Goal: Check status: Check status

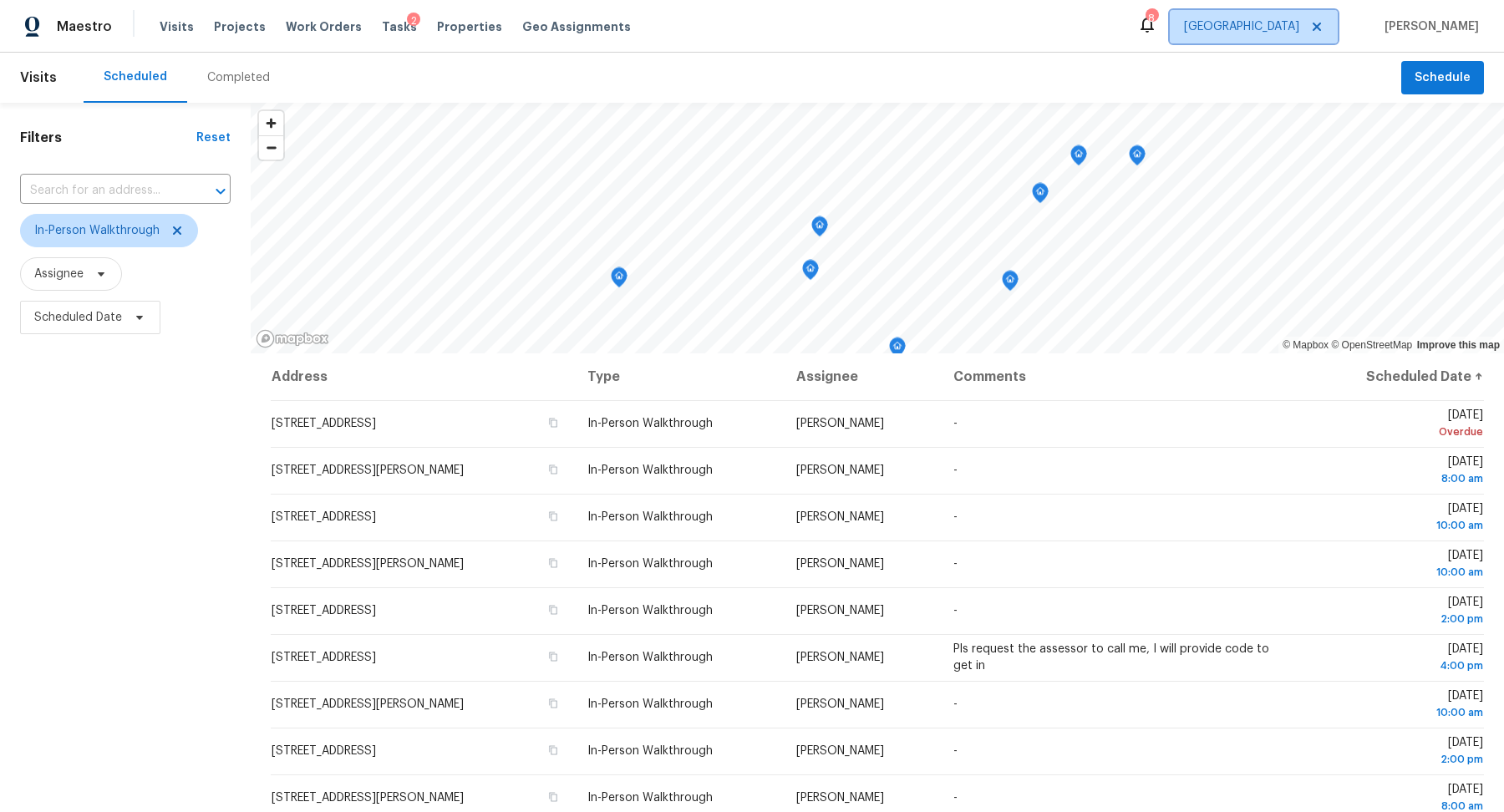
click at [1284, 39] on span "[GEOGRAPHIC_DATA]" at bounding box center [1254, 27] width 168 height 34
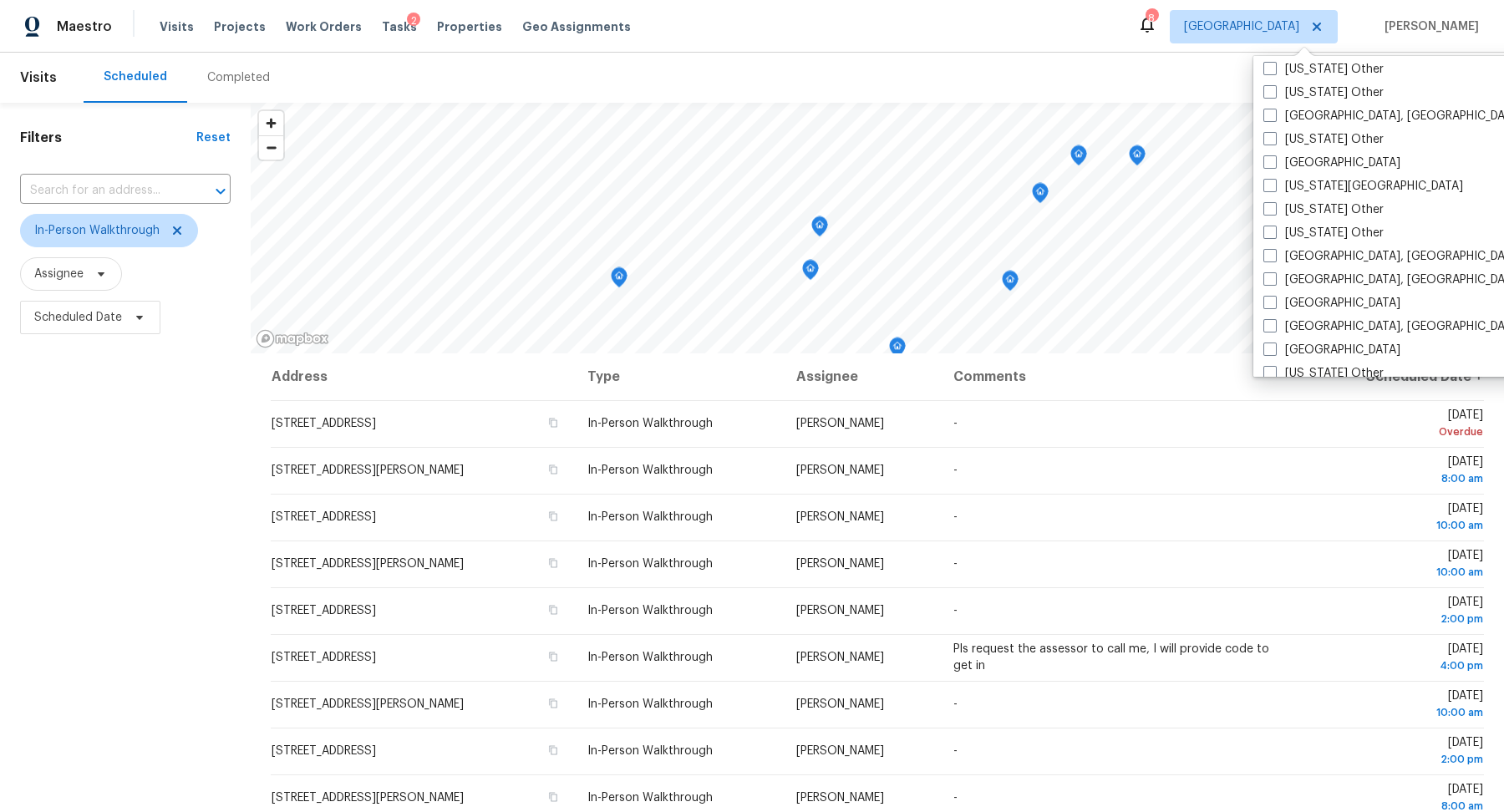
scroll to position [932, 0]
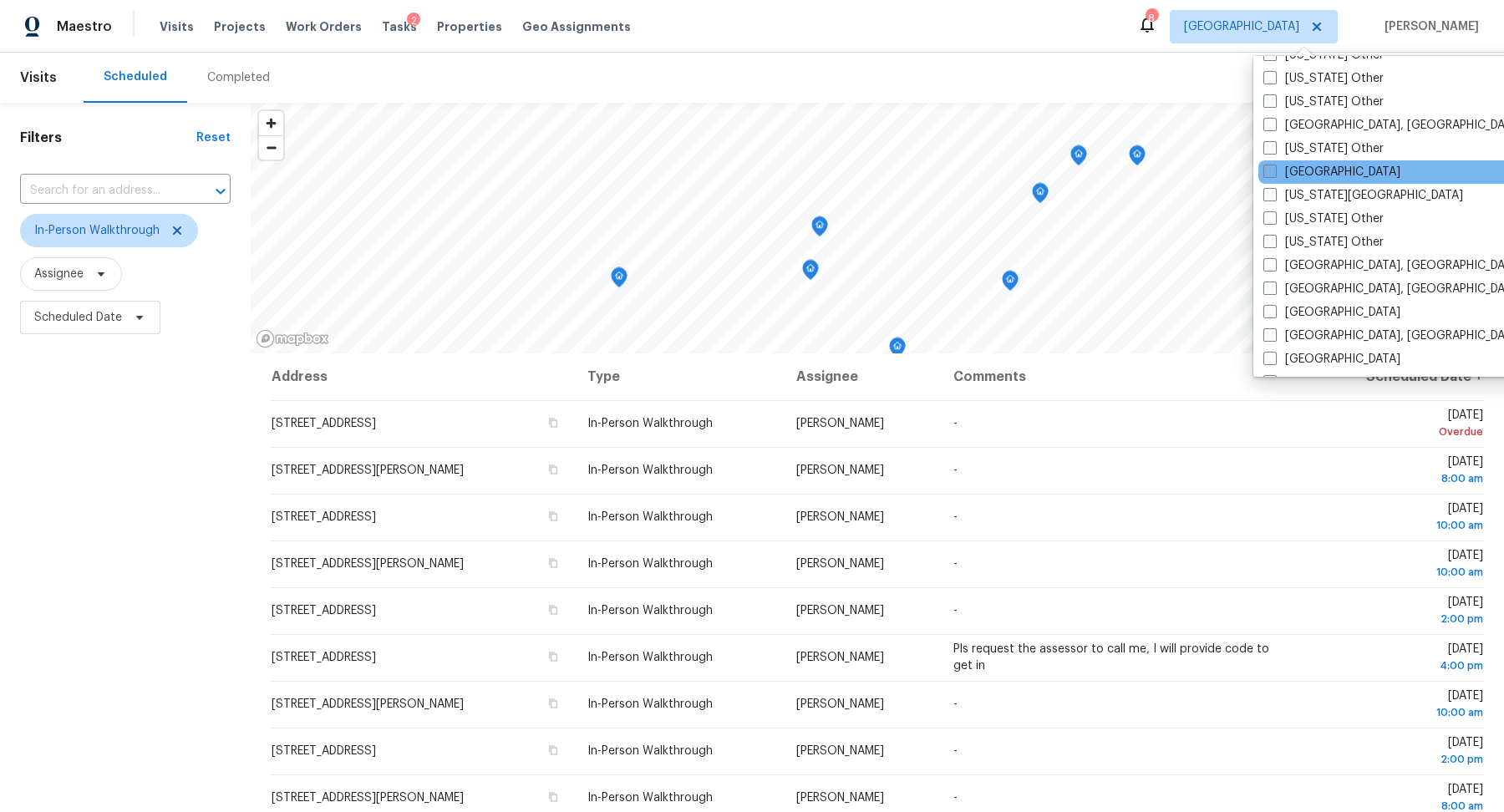
click at [1309, 176] on label "[GEOGRAPHIC_DATA]" at bounding box center [1332, 172] width 138 height 17
click at [1274, 175] on input "[GEOGRAPHIC_DATA]" at bounding box center [1269, 169] width 11 height 11
checkbox input "true"
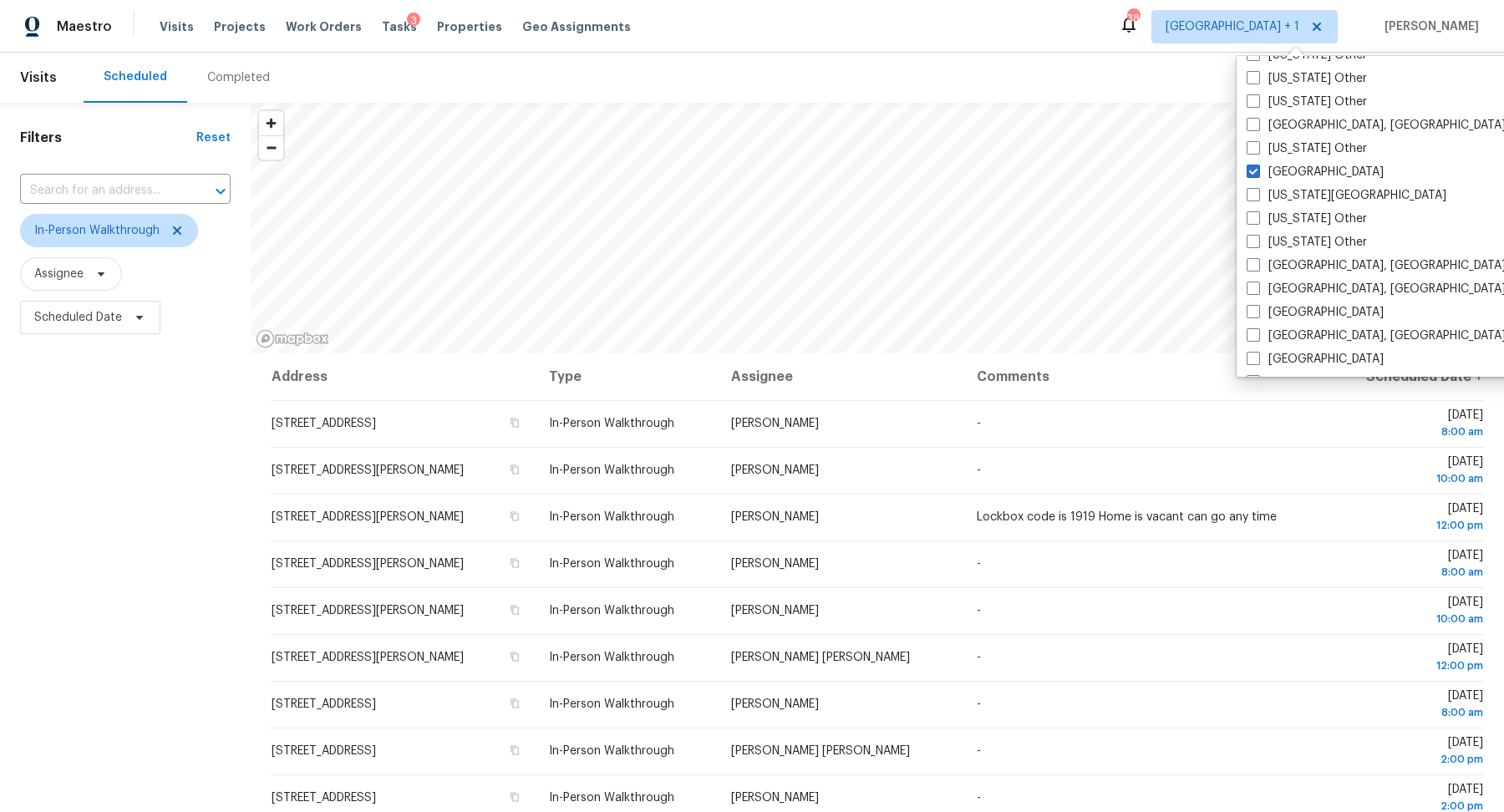
click at [231, 84] on div "Completed" at bounding box center [237, 77] width 62 height 17
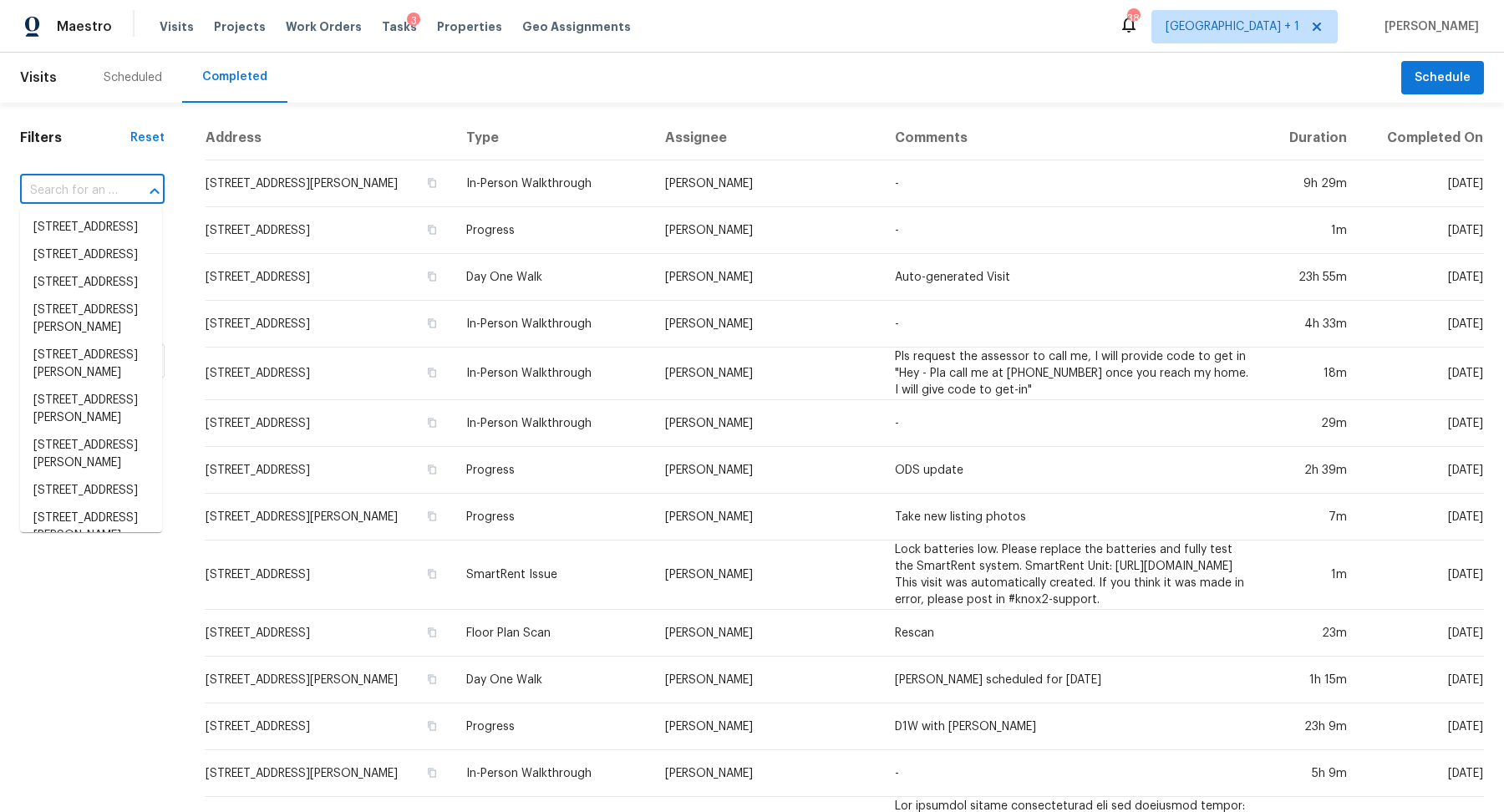
click at [76, 186] on input "text" at bounding box center [68, 191] width 98 height 26
paste input "[STREET_ADDRESS][PERSON_NAME]"
type input "[STREET_ADDRESS][PERSON_NAME]"
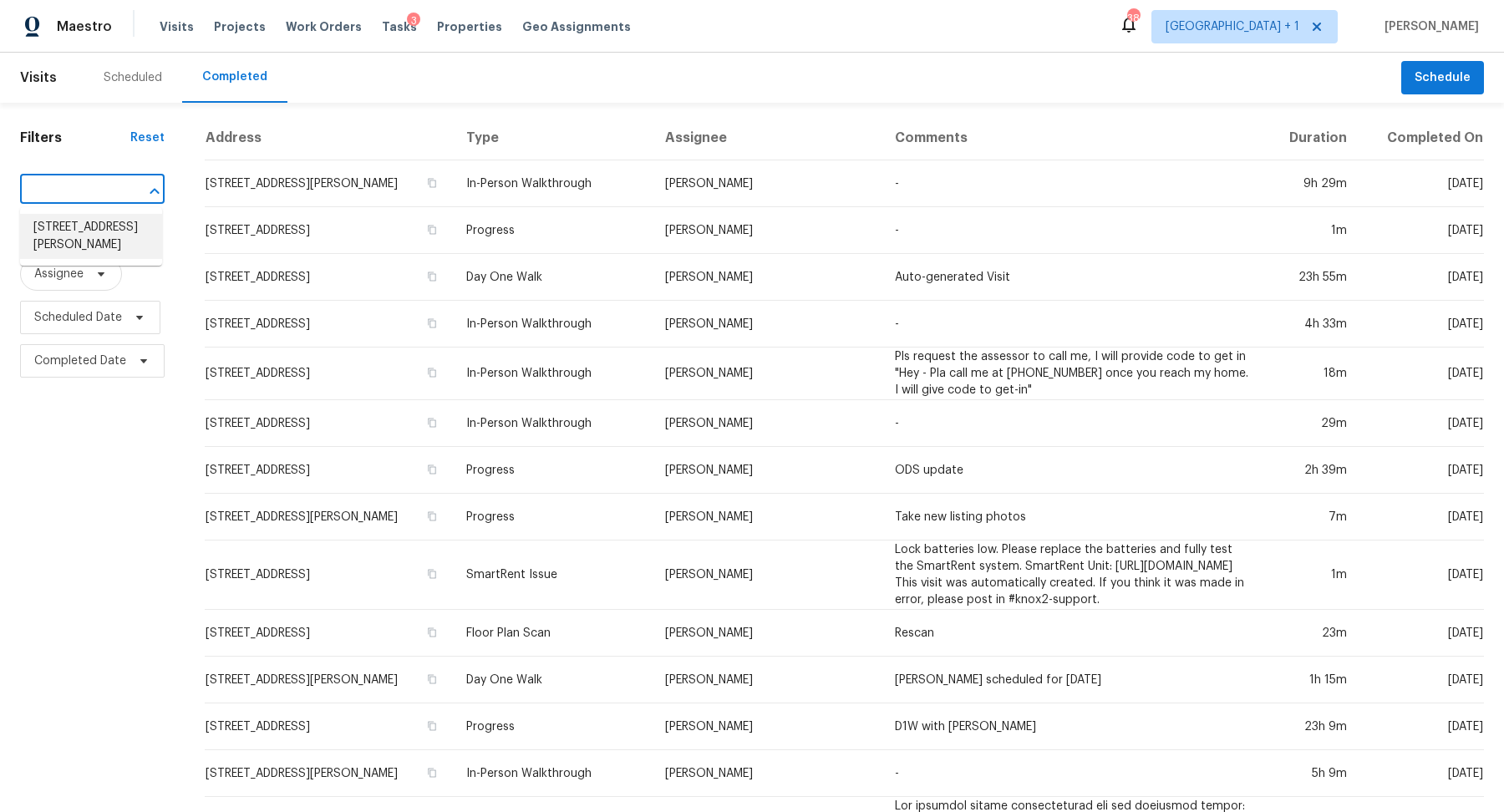
click at [73, 220] on li "[STREET_ADDRESS][PERSON_NAME]" at bounding box center [91, 236] width 142 height 45
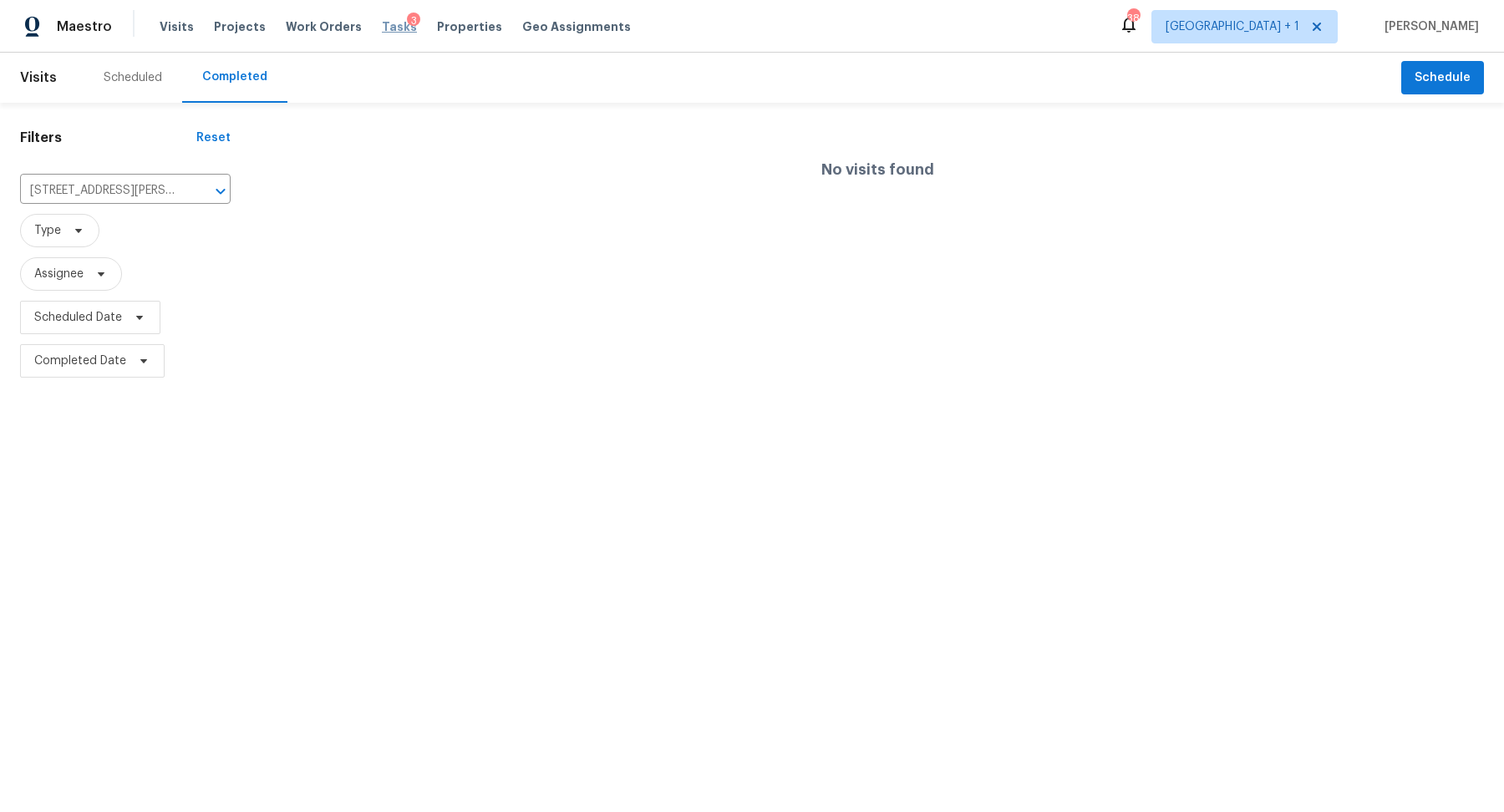
click at [382, 26] on span "Tasks" at bounding box center [399, 27] width 35 height 12
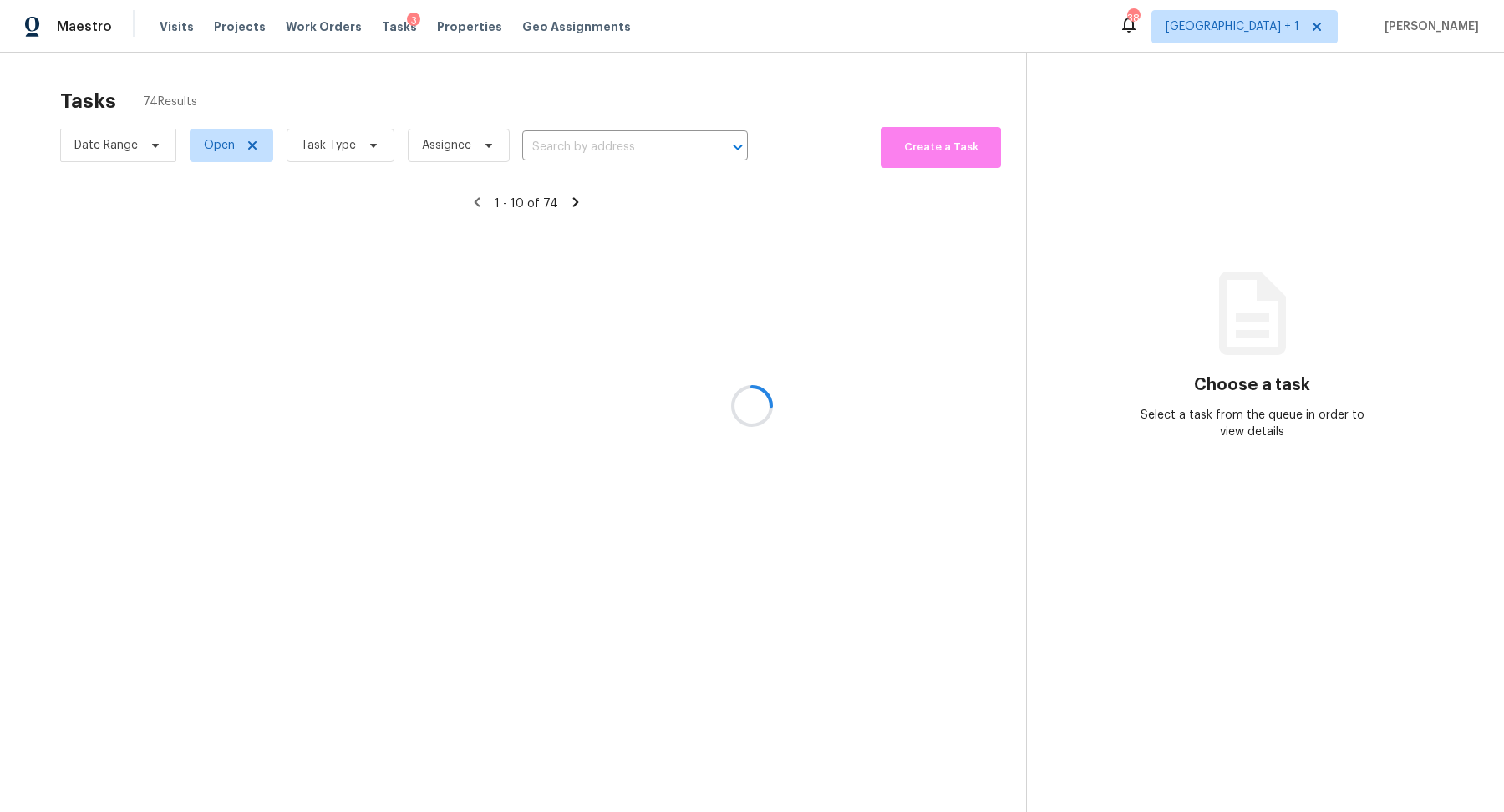
click at [584, 145] on input "text" at bounding box center [611, 147] width 179 height 26
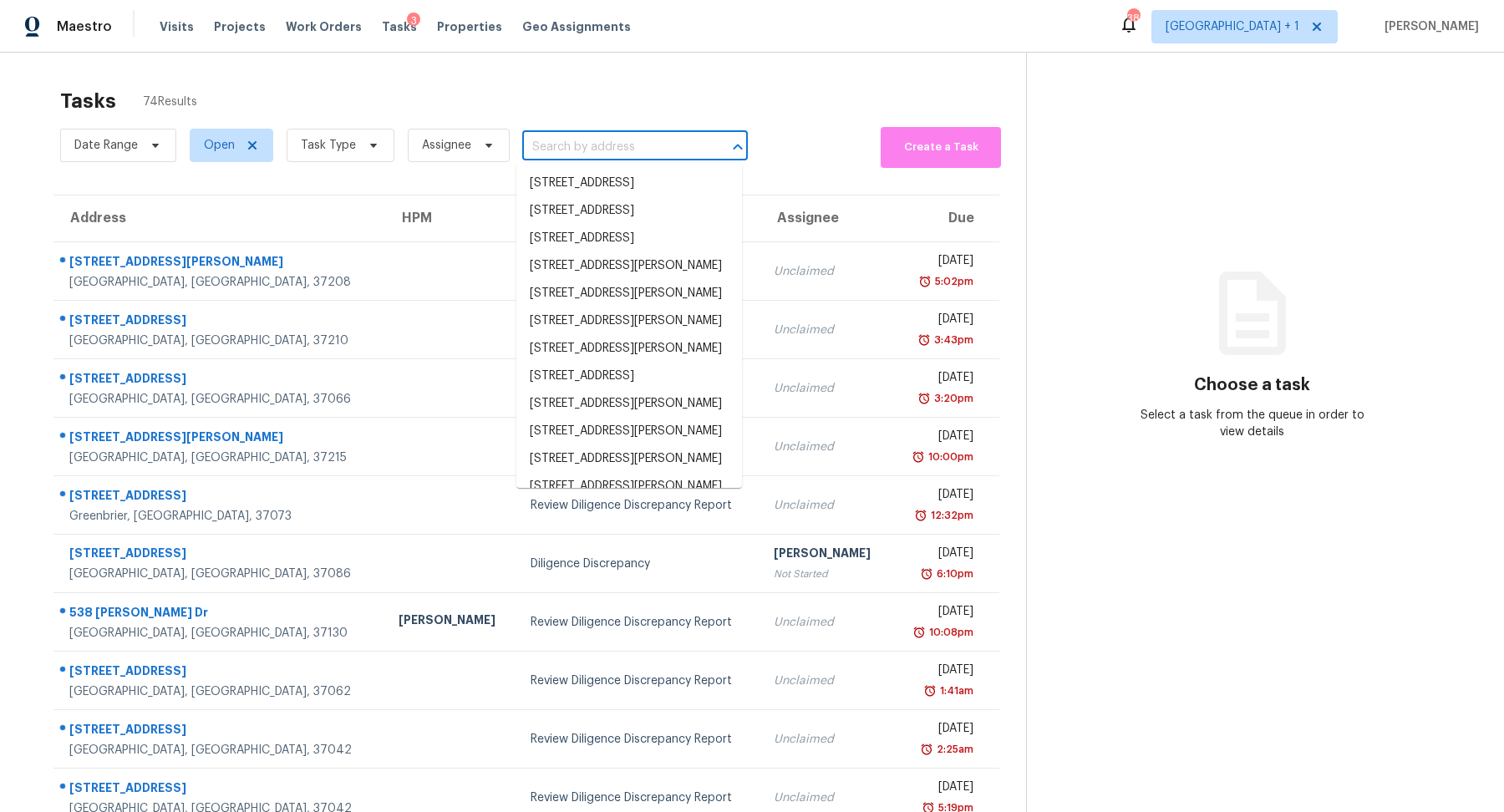
paste input "[STREET_ADDRESS][PERSON_NAME]"
type input "[STREET_ADDRESS][PERSON_NAME]"
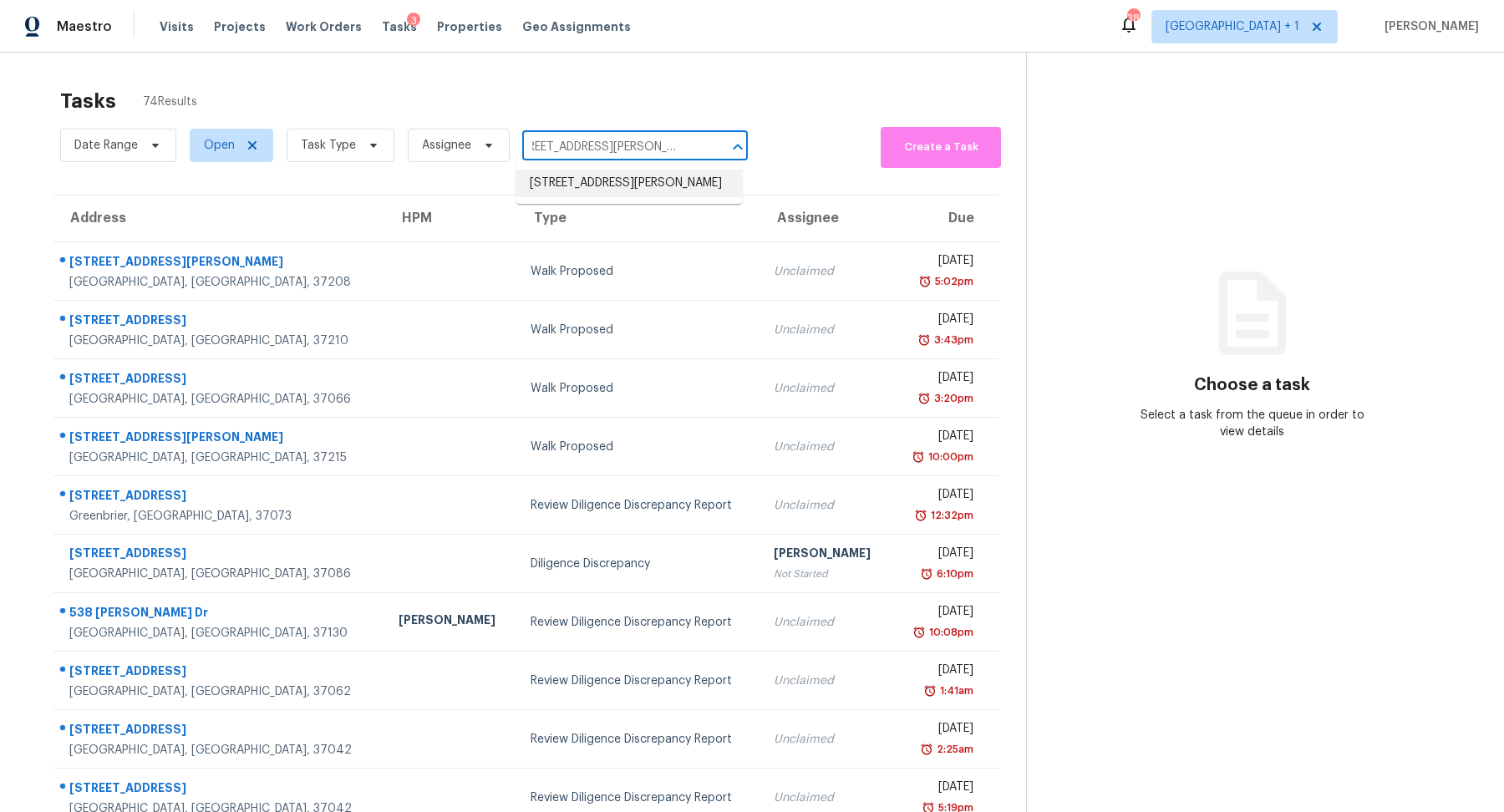
click at [584, 180] on li "[STREET_ADDRESS][PERSON_NAME]" at bounding box center [629, 183] width 226 height 28
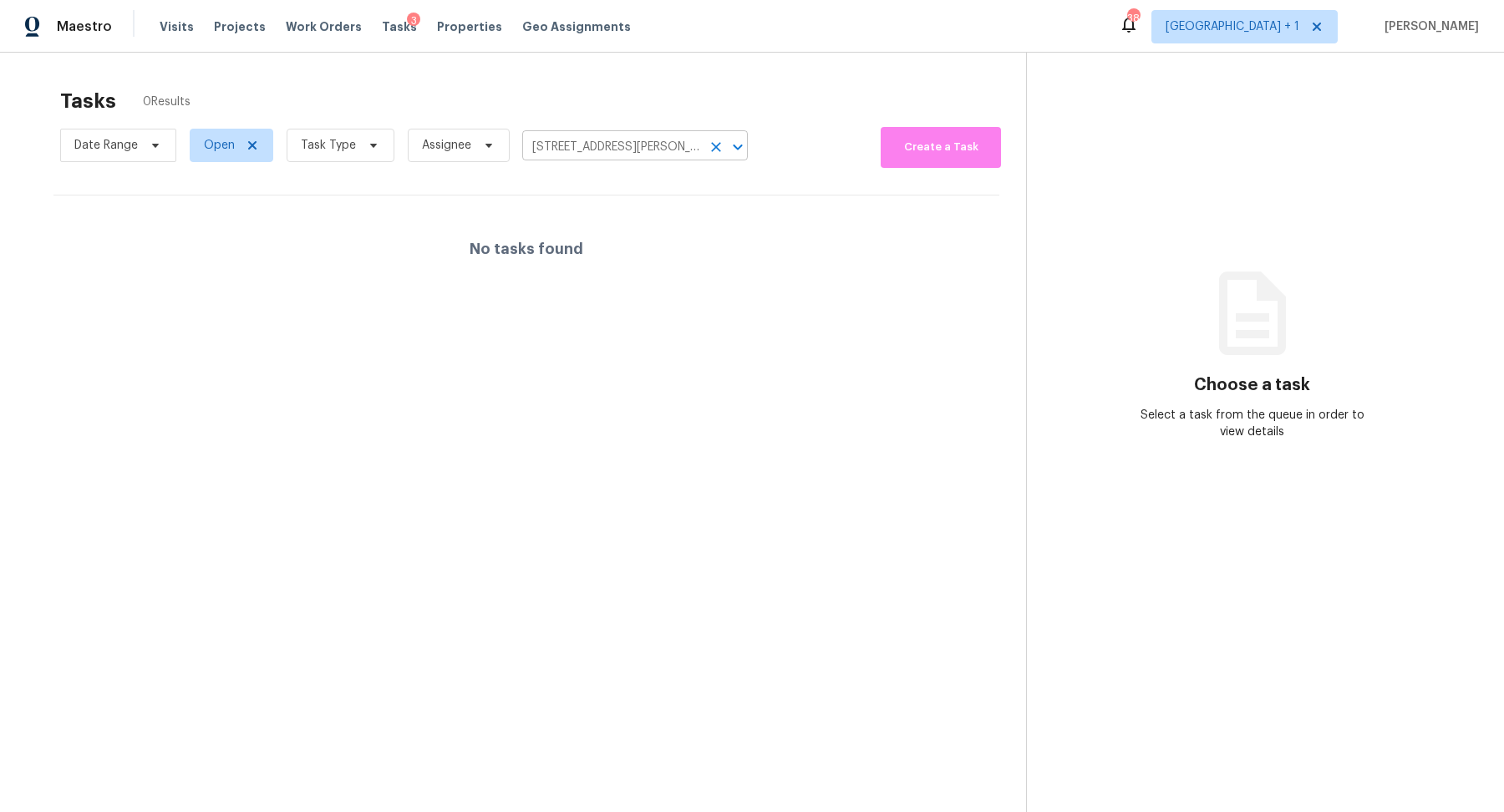
click at [574, 143] on input "[STREET_ADDRESS][PERSON_NAME]" at bounding box center [611, 147] width 179 height 26
click at [232, 147] on span "Open" at bounding box center [219, 145] width 31 height 17
click at [230, 207] on label "Closed" at bounding box center [229, 215] width 60 height 17
click at [210, 207] on input "Closed" at bounding box center [204, 212] width 11 height 11
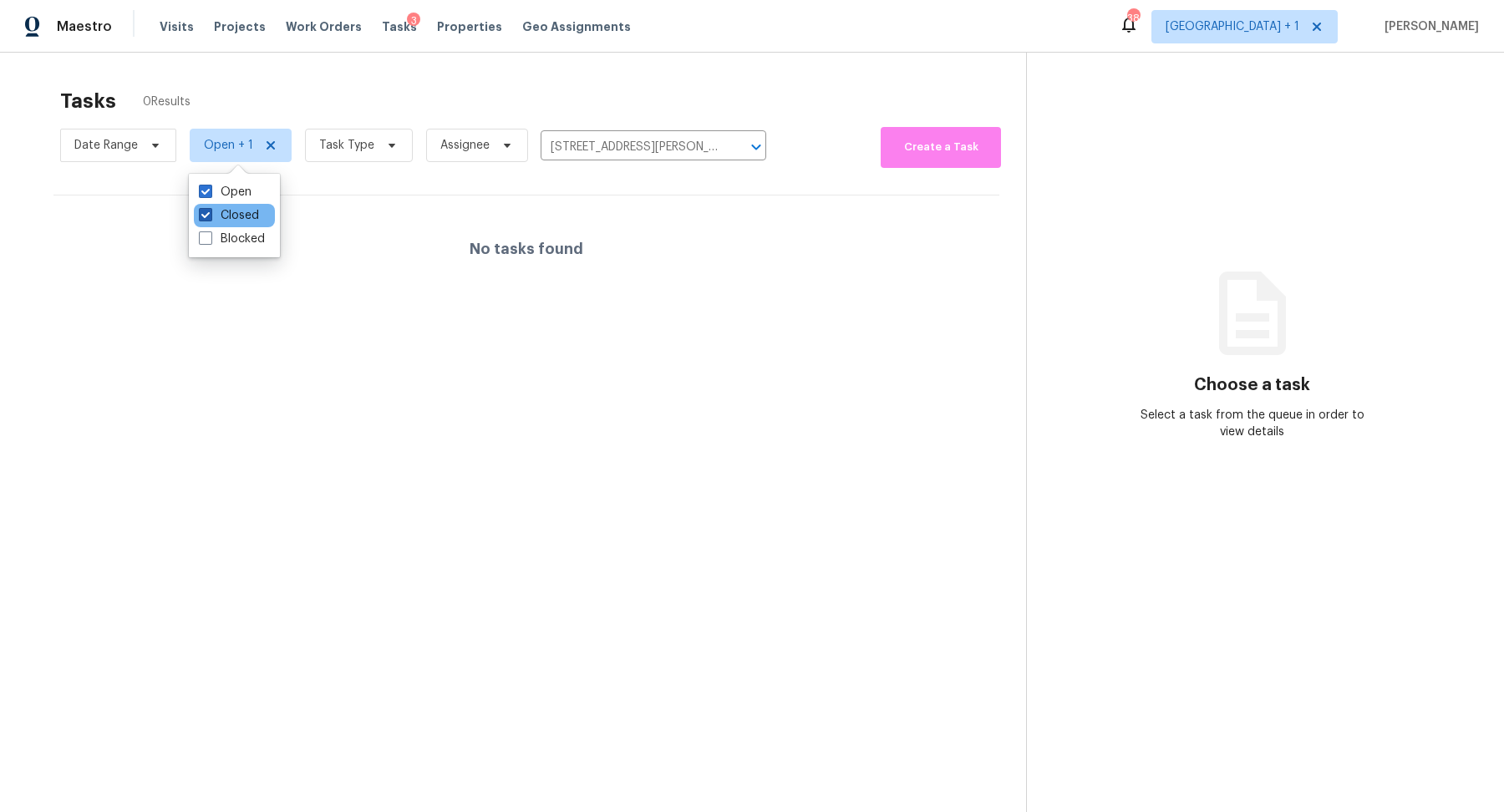
click at [239, 217] on label "Closed" at bounding box center [229, 215] width 60 height 17
click at [210, 217] on input "Closed" at bounding box center [204, 212] width 11 height 11
checkbox input "false"
